Goal: Information Seeking & Learning: Learn about a topic

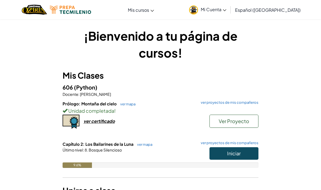
click at [291, 1] on div "[MEDICAL_DATA] la navigación Mis cursos Aula de Ozaria Aula de CodeCombat E-spo…" at bounding box center [161, 9] width 324 height 19
click at [219, 152] on button "Iniciar" at bounding box center [234, 153] width 49 height 13
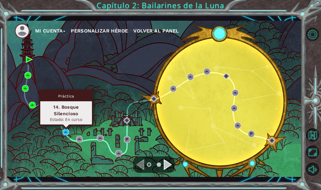
click at [76, 100] on div "Práctica" at bounding box center [66, 96] width 52 height 10
click at [64, 108] on div "14. Bosque Silencioso" at bounding box center [66, 109] width 47 height 13
click at [56, 93] on div "Práctica" at bounding box center [66, 96] width 52 height 10
click at [62, 112] on div "14. Bosque Silencioso" at bounding box center [66, 109] width 47 height 13
click at [58, 103] on div "14. Bosque Silencioso Estado: En curso" at bounding box center [66, 112] width 52 height 23
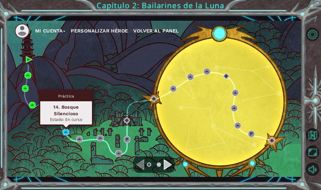
click at [63, 120] on div "Estado: En curso" at bounding box center [66, 119] width 47 height 5
click at [64, 131] on img at bounding box center [66, 132] width 7 height 7
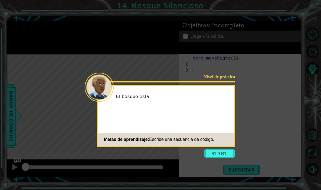
click at [221, 153] on button "Start" at bounding box center [219, 153] width 31 height 9
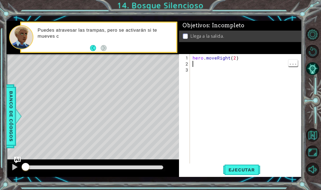
click at [246, 168] on span "Ejecutar" at bounding box center [241, 169] width 37 height 5
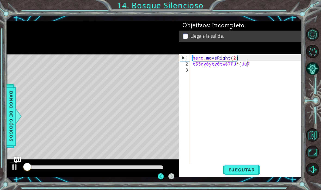
click at [321, 114] on div at bounding box center [314, 101] width 14 height 49
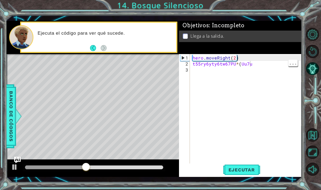
click at [253, 66] on div "hero . moveRight ( 2 ) t55ry6yty6tw67PU * ( Uu7u" at bounding box center [248, 118] width 112 height 126
click at [254, 65] on div "hero . moveRight ( 2 ) t55ry6yty6tw67PU * ( Uu7u" at bounding box center [248, 118] width 112 height 126
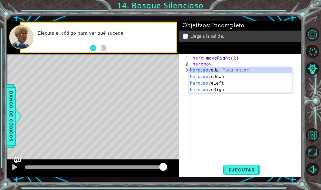
scroll to position [7, 22]
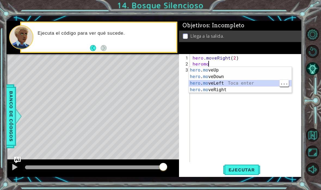
click at [234, 74] on div "hero . mo veUp Toca enter hero . mo veDown Toca enter hero . mo veLeft Toca ent…" at bounding box center [240, 86] width 103 height 39
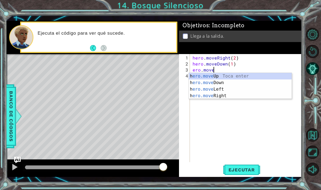
scroll to position [7, 25]
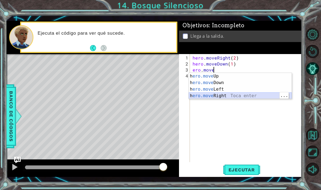
click at [234, 96] on div "h ero.move Up Toca enter h ero.move Down Toca enter h ero.move Left Toca enter …" at bounding box center [240, 92] width 103 height 39
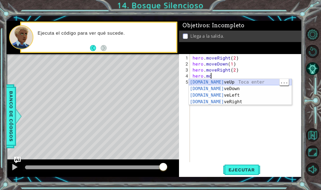
click at [239, 84] on div "[DOMAIN_NAME] veUp Toca enter [DOMAIN_NAME] veDown Toca enter [DOMAIN_NAME] veL…" at bounding box center [240, 98] width 103 height 39
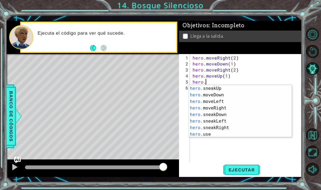
scroll to position [13, 0]
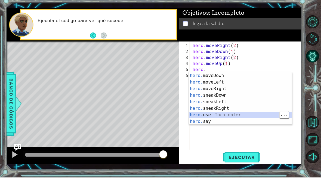
click at [242, 116] on div "hero. moveDown Toca enter hero. moveLeft Toca enter hero. moveRight Toca enter …" at bounding box center [240, 117] width 103 height 65
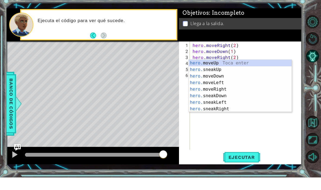
scroll to position [0, 0]
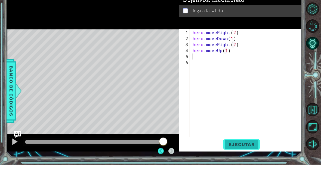
click at [246, 167] on span "Ejecutar" at bounding box center [241, 169] width 37 height 5
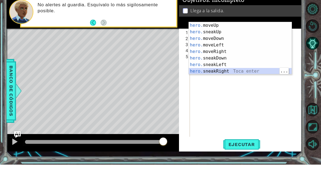
click at [240, 71] on div "hero. moveUp Toca enter hero. sneakUp Toca enter hero. moveDown Toca enter hero…" at bounding box center [240, 79] width 103 height 65
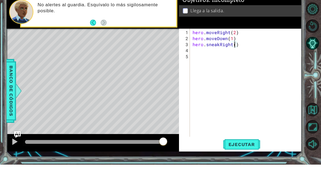
scroll to position [7, 10]
click at [243, 167] on span "Ejecutar" at bounding box center [241, 169] width 37 height 5
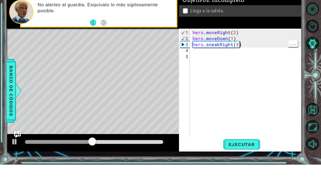
click at [246, 55] on div "hero . moveRight ( 2 ) hero . moveDown ( 1 ) hero . sneakRight ( 3 )" at bounding box center [248, 115] width 112 height 120
click at [252, 55] on div "hero . moveRight ( 2 ) hero . moveDown ( 1 ) hero . sneakRight ( 3 )" at bounding box center [248, 115] width 112 height 120
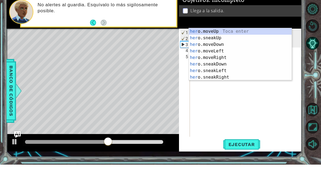
scroll to position [7, 17]
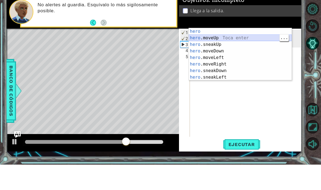
click at [234, 53] on div "hero Toca enter hero .moveUp Toca enter hero .sneakUp Toca enter hero .moveDown…" at bounding box center [240, 85] width 103 height 65
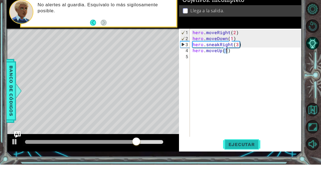
click at [245, 167] on span "Ejecutar" at bounding box center [241, 169] width 37 height 5
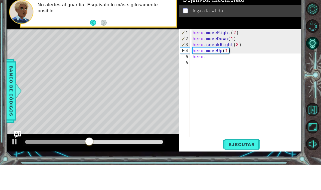
scroll to position [7, 10]
type textarea "abcde fg"
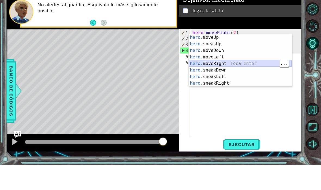
click at [261, 65] on div "hero. moveUp Toca enter hero. sneakUp Toca enter hero. moveDown Toca enter hero…" at bounding box center [240, 91] width 103 height 65
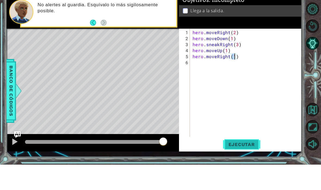
click at [251, 167] on span "Ejecutar" at bounding box center [241, 169] width 37 height 5
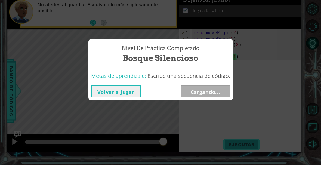
scroll to position [22, 0]
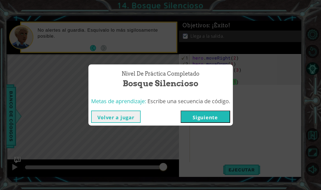
click at [209, 117] on button "Siguiente" at bounding box center [206, 116] width 50 height 12
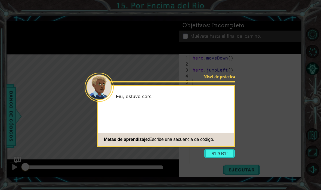
scroll to position [22, 0]
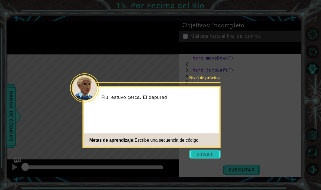
click at [204, 149] on button "Start" at bounding box center [205, 153] width 31 height 9
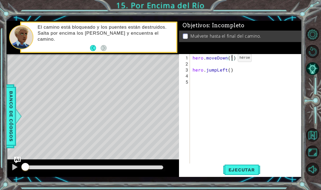
scroll to position [7, 10]
click at [217, 65] on div "hero . moveDown ( 1 ) hero . jumpLeft ( )" at bounding box center [248, 118] width 112 height 126
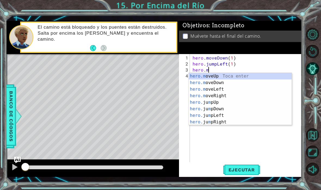
scroll to position [7, 23]
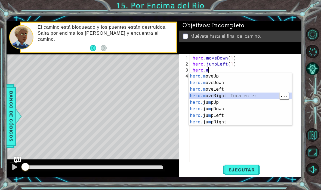
click at [228, 89] on div "hero.m oveUp Toca enter hero.m oveDown Toca enter hero.m oveLeft Toca enter her…" at bounding box center [240, 105] width 103 height 65
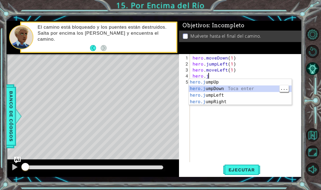
click at [237, 90] on div "hero.j umpUp Toca enter hero.j umpDown Toca enter hero.j umpLeft Toca enter her…" at bounding box center [240, 98] width 103 height 39
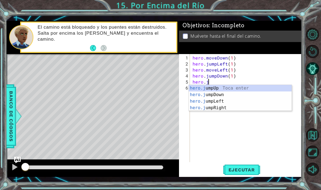
scroll to position [7, 25]
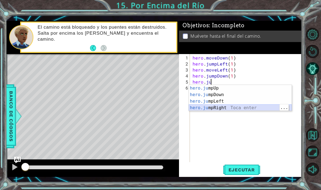
click at [230, 108] on div "hero.ju mpUp Toca enter hero.ju mpDown Toca enter hero.ju mpLeft Toca enter her…" at bounding box center [240, 104] width 103 height 39
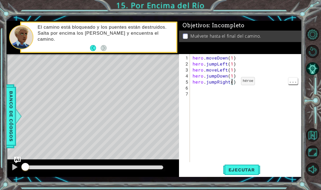
scroll to position [7, 10]
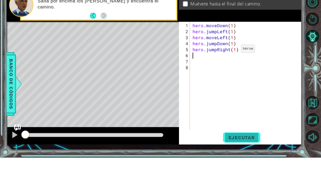
click at [247, 167] on span "Ejecutar" at bounding box center [241, 169] width 37 height 5
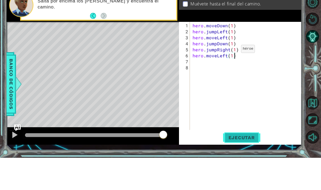
click at [247, 167] on span "Ejecutar" at bounding box center [241, 169] width 37 height 5
type textarea "abcde fg"
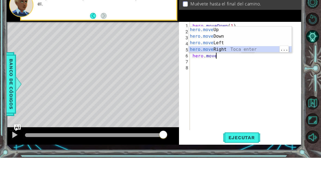
click at [237, 59] on div "hero.move Up Toca enter hero.move Down Toca enter hero.move Left Toca enter her…" at bounding box center [240, 78] width 103 height 39
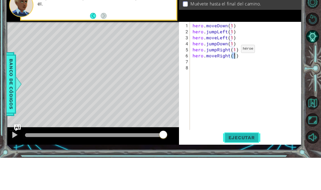
click at [240, 167] on span "Ejecutar" at bounding box center [241, 169] width 37 height 5
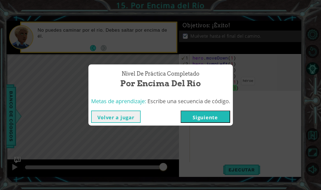
click at [210, 118] on button "Siguiente" at bounding box center [206, 116] width 50 height 12
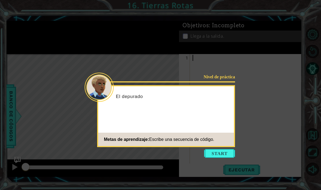
scroll to position [22, 0]
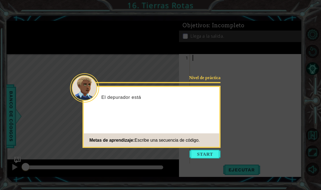
click at [225, 133] on icon at bounding box center [160, 95] width 321 height 190
click at [212, 149] on button "Start" at bounding box center [205, 153] width 31 height 9
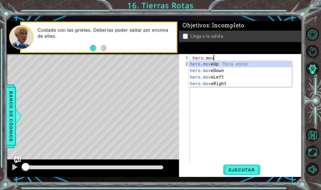
scroll to position [7, 28]
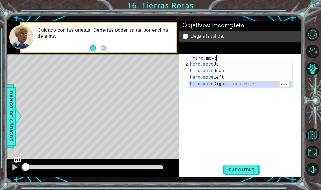
click at [246, 83] on div "hero.move Up Toca enter hero.move Down Toca enter hero.move Left Toca enter her…" at bounding box center [240, 80] width 103 height 39
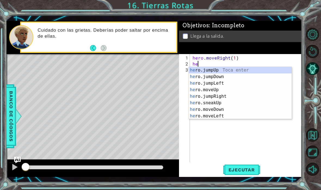
scroll to position [7, 15]
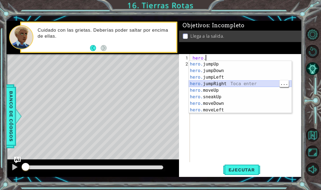
click at [234, 84] on div "hero. jumpUp Toca enter hero. jumpDown Toca enter hero. jumpLeft Toca enter her…" at bounding box center [240, 93] width 103 height 65
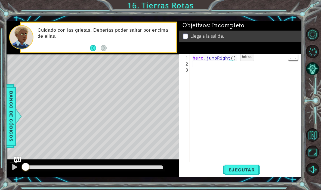
scroll to position [7, 10]
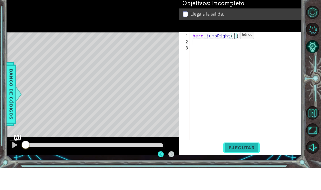
click at [249, 167] on span "Ejecutar" at bounding box center [241, 169] width 37 height 5
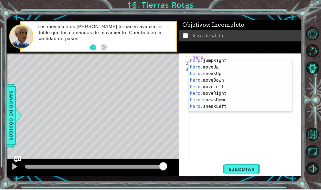
scroll to position [27, 0]
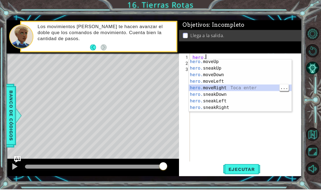
click at [242, 87] on div "hero. moveUp Toca enter hero. sneakUp Toca enter hero. moveDown Toca enter hero…" at bounding box center [240, 91] width 103 height 65
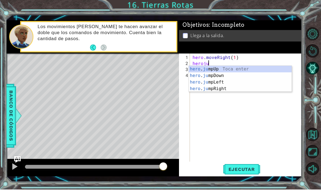
scroll to position [7, 22]
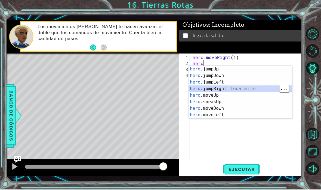
click at [242, 90] on div "hero .jumpUp Toca enter hero .jumpDown Toca enter hero .jumpLeft Toca enter her…" at bounding box center [240, 98] width 103 height 65
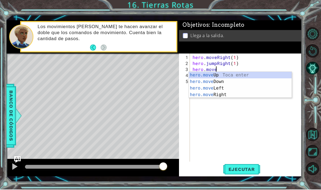
scroll to position [7, 30]
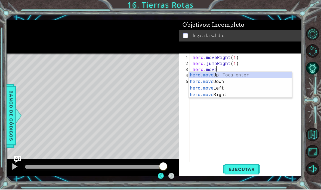
click at [225, 95] on div "hero.move Up Toca enter hero.move Down Toca enter hero.move Left Toca enter her…" at bounding box center [240, 91] width 103 height 39
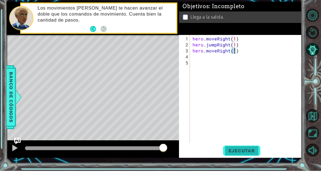
click at [243, 163] on button "Ejecutar" at bounding box center [241, 169] width 37 height 12
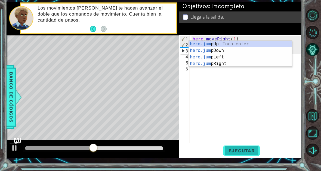
scroll to position [7, 30]
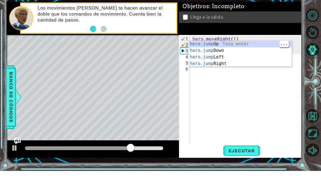
click at [250, 60] on div "hero.jump Up Toca enter hero.jump Down Toca enter hero.jump Left Toca enter her…" at bounding box center [240, 79] width 103 height 39
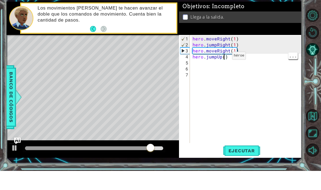
scroll to position [7, 10]
click at [249, 167] on span "Ejecutar" at bounding box center [241, 169] width 37 height 5
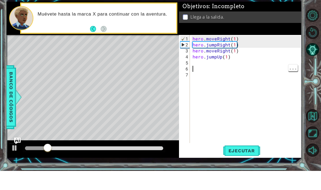
click at [230, 61] on div "hero . moveRight ( 1 ) hero . jumpRight ( 1 ) hero . moveRight ( 1 ) hero . jum…" at bounding box center [248, 115] width 112 height 120
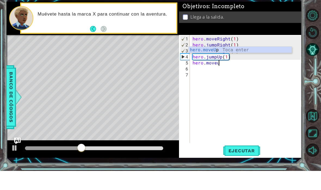
scroll to position [7, 33]
type textarea "abcde fg"
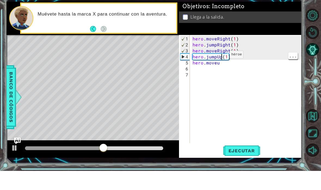
scroll to position [7, 22]
click at [215, 58] on div "hero . moveRight ( 1 ) hero . jumpRight ( 1 ) hero . moveRight ( 1 ) hero . jum…" at bounding box center [248, 115] width 112 height 120
click at [221, 58] on div "hero . moveRight ( 1 ) hero . jumpRight ( 1 ) hero . moveRight ( 1 ) hero . jum…" at bounding box center [248, 115] width 112 height 120
click at [233, 71] on div "hero . moveRight ( 1 ) hero . jumpRight ( 1 ) hero . moveRight ( 1 ) hero . jum…" at bounding box center [248, 115] width 112 height 120
click at [204, 59] on div "hero . moveRight ( 1 ) hero . jumpRight ( 1 ) hero . moveRight ( 1 ) hero . jum…" at bounding box center [248, 115] width 112 height 120
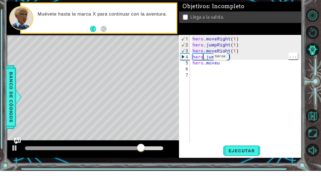
click at [221, 66] on div "hero . moveRight ( 1 ) hero . jumpRight ( 1 ) hero . moveRight ( 1 ) hero . jum…" at bounding box center [248, 115] width 112 height 120
click at [221, 64] on div "hero . moveRight ( 1 ) hero . jumpRight ( 1 ) hero . moveRight ( 1 ) hero . jum…" at bounding box center [248, 115] width 112 height 120
click at [223, 68] on div "hero . moveRight ( 1 ) hero . jumpRight ( 1 ) hero . moveRight ( 1 ) hero . jum…" at bounding box center [248, 115] width 112 height 120
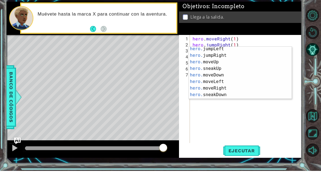
scroll to position [14, 0]
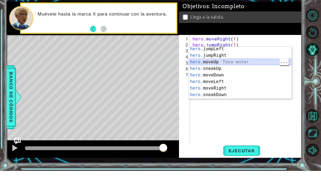
click at [227, 65] on div "hero. jumpLeft Toca enter hero. jumpRight Toca enter hero. moveUp Toca enter he…" at bounding box center [240, 97] width 103 height 65
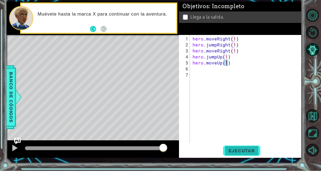
click at [247, 163] on button "Ejecutar" at bounding box center [241, 169] width 37 height 12
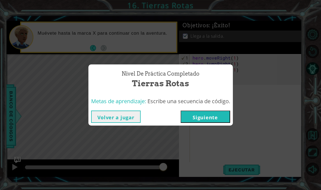
click at [203, 117] on button "Siguiente" at bounding box center [206, 116] width 50 height 12
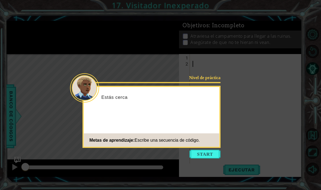
scroll to position [22, 0]
click at [211, 149] on button "Start" at bounding box center [205, 153] width 31 height 9
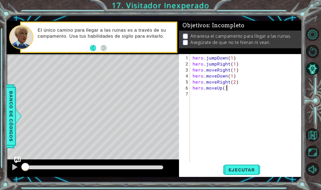
scroll to position [7, 44]
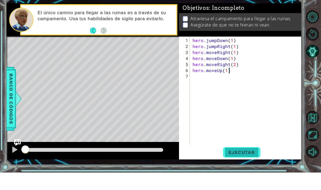
click at [239, 167] on span "Ejecutar" at bounding box center [241, 169] width 37 height 5
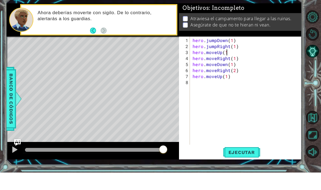
scroll to position [7, 17]
click at [253, 167] on span "Ejecutar" at bounding box center [241, 169] width 37 height 5
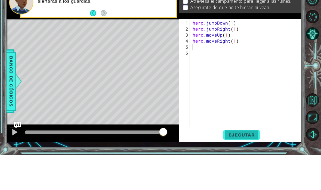
click at [240, 167] on span "Ejecutar" at bounding box center [241, 169] width 37 height 5
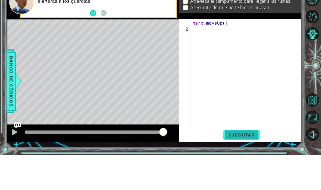
scroll to position [7, 15]
click at [246, 167] on span "Ejecutar" at bounding box center [241, 169] width 37 height 5
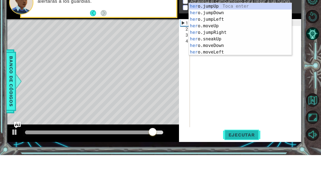
scroll to position [7, 17]
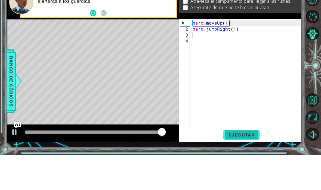
click at [250, 163] on button "Ejecutar" at bounding box center [241, 169] width 37 height 12
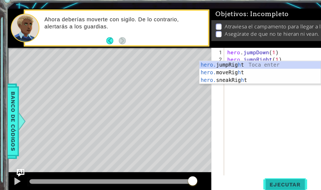
scroll to position [7, 22]
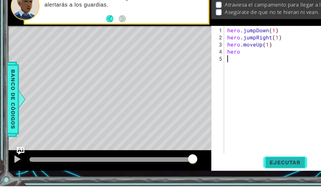
click at [242, 163] on button "Ejecutar" at bounding box center [241, 169] width 37 height 12
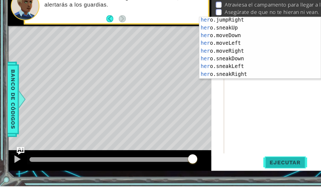
scroll to position [39, 0]
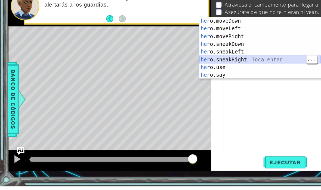
click at [222, 51] on div "her o.moveDown Toca enter her o.moveLeft [PERSON_NAME] enter her o.moveRight To…" at bounding box center [220, 79] width 103 height 65
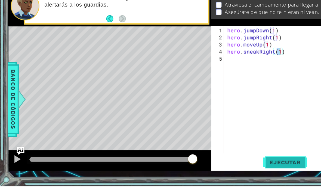
click at [247, 167] on span "Ejecutar" at bounding box center [241, 169] width 37 height 5
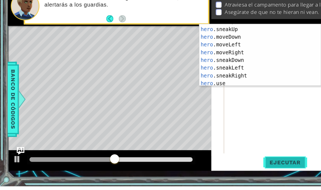
scroll to position [38, 0]
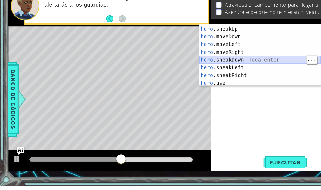
click at [224, 50] on div "hero .moveUp Toca enter hero .sneakUp Toca enter hero .moveDown Toca enter hero…" at bounding box center [220, 79] width 103 height 65
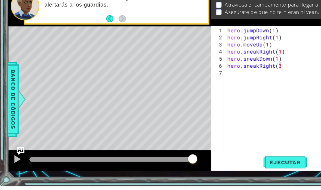
scroll to position [7, 15]
click at [243, 167] on span "Ejecutar" at bounding box center [241, 169] width 37 height 5
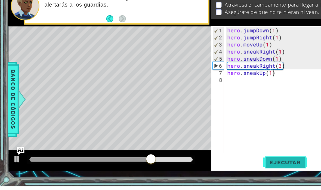
scroll to position [7, 20]
click at [250, 167] on span "Ejecutar" at bounding box center [241, 169] width 37 height 5
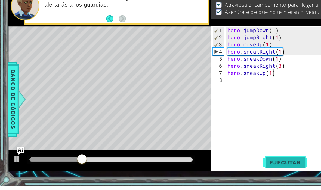
scroll to position [7, 10]
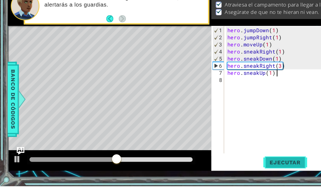
type textarea "abcde fg"
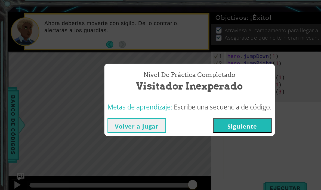
click at [216, 110] on button "Siguiente" at bounding box center [206, 116] width 50 height 12
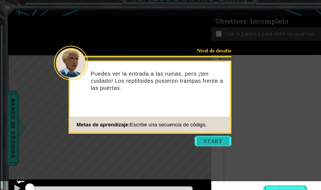
click at [189, 123] on button "Start" at bounding box center [180, 127] width 31 height 9
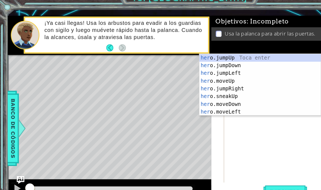
scroll to position [7, 17]
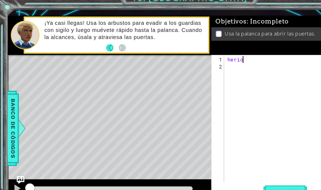
type textarea "abcde fg"
